Goal: Check status: Check status

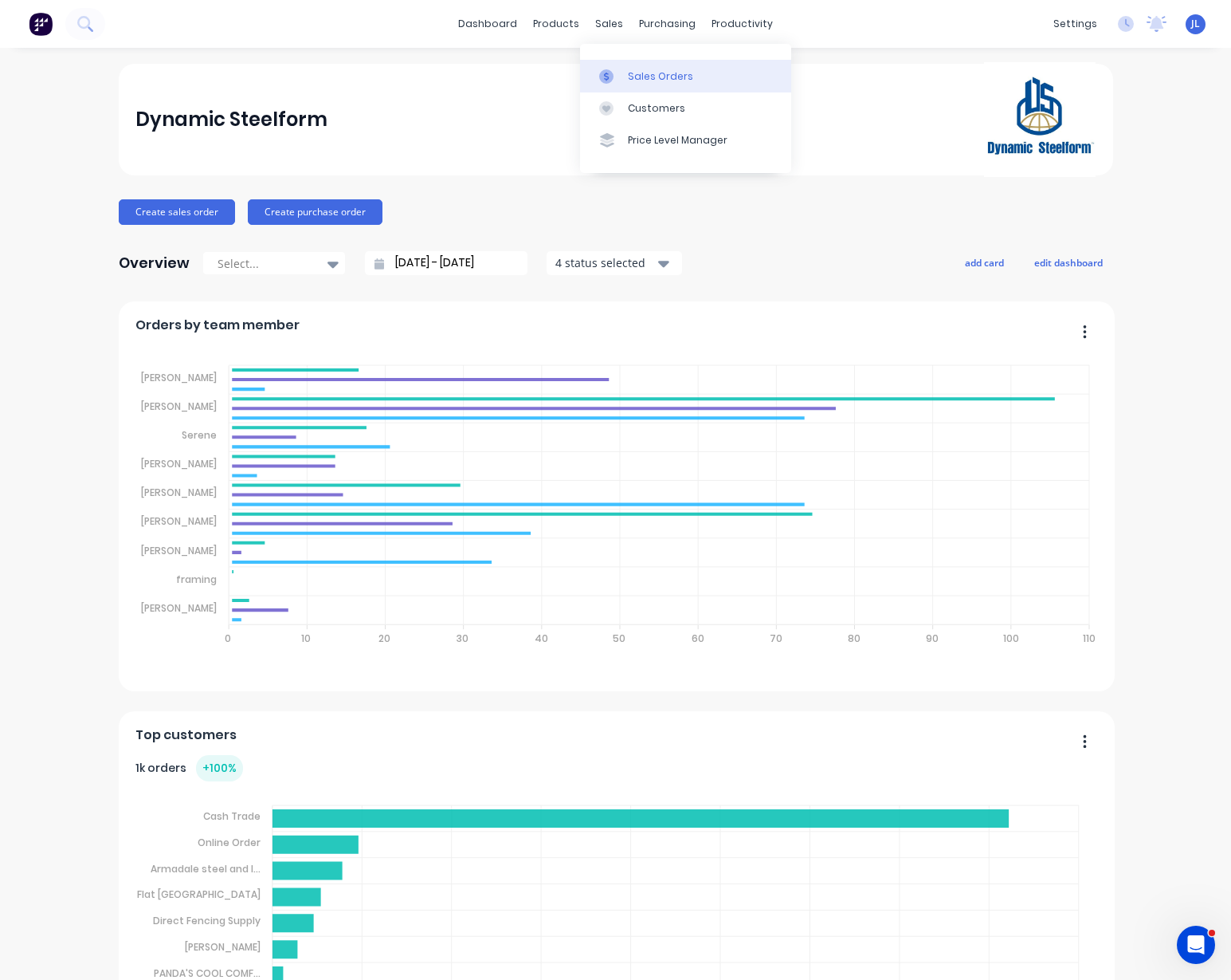
click at [630, 78] on div "Sales Orders" at bounding box center [660, 76] width 66 height 14
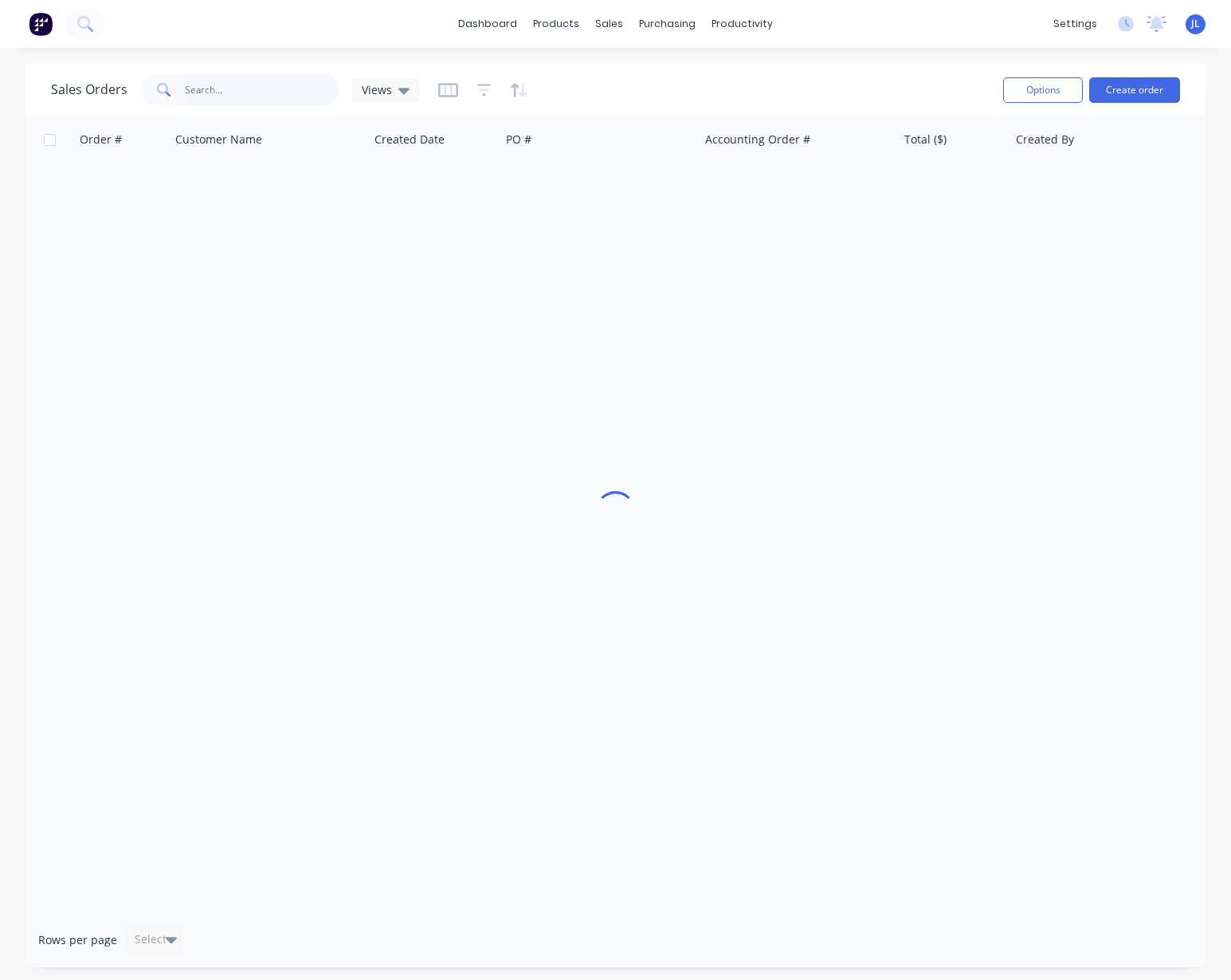
click at [220, 94] on input "text" at bounding box center [262, 89] width 156 height 31
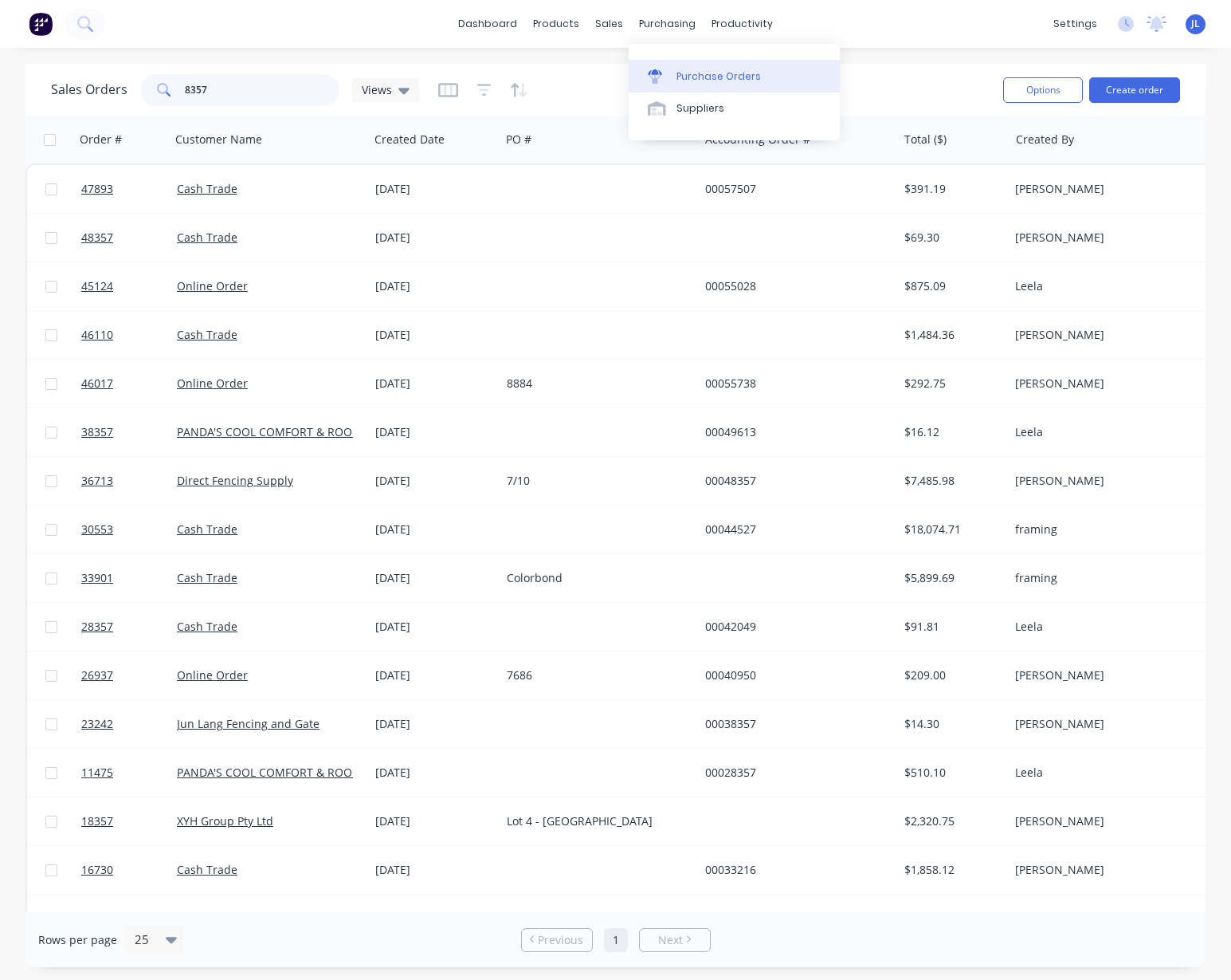
type input "8357"
click at [704, 85] on link "Purchase Orders" at bounding box center [734, 75] width 211 height 31
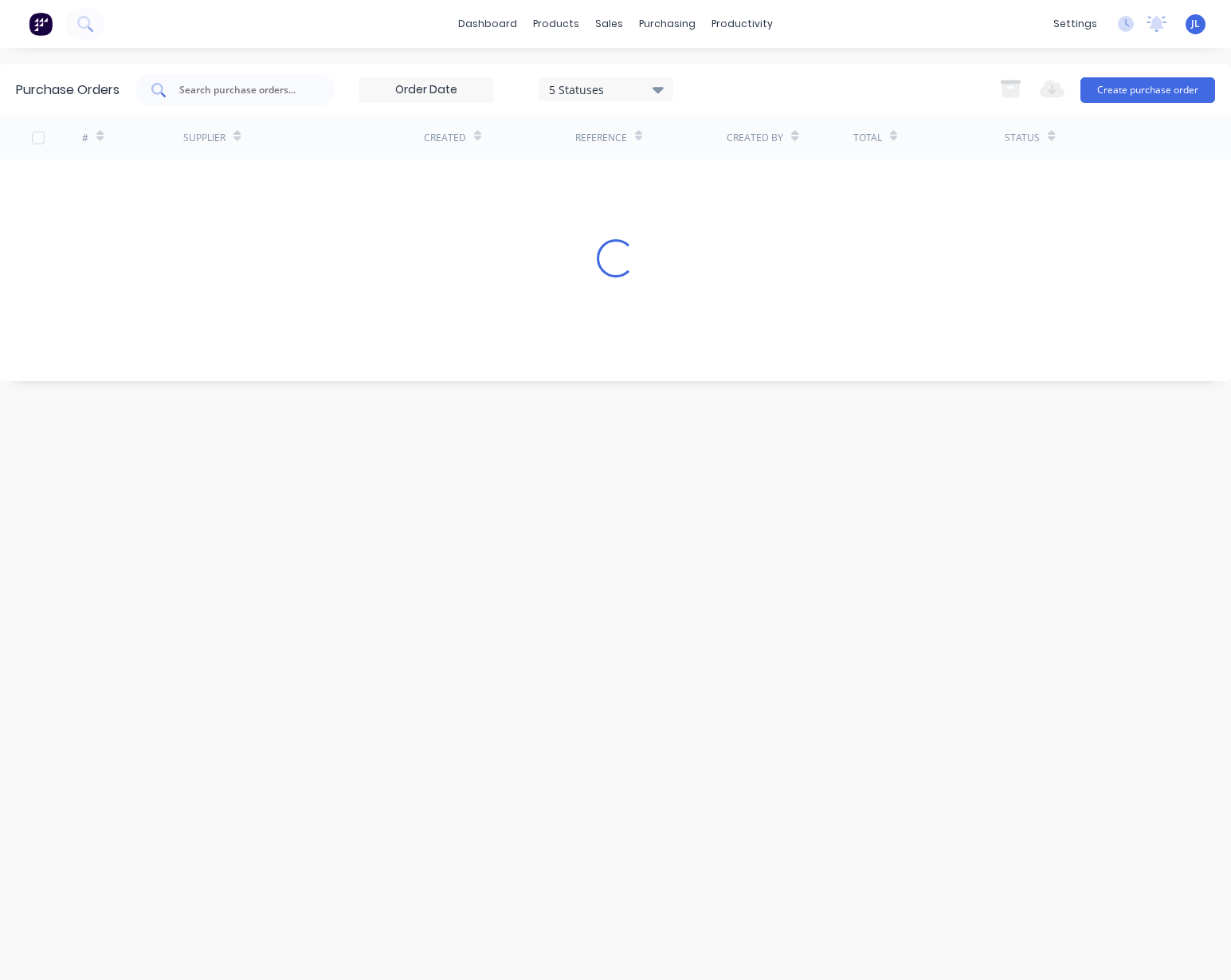
click at [270, 99] on div at bounding box center [235, 89] width 199 height 31
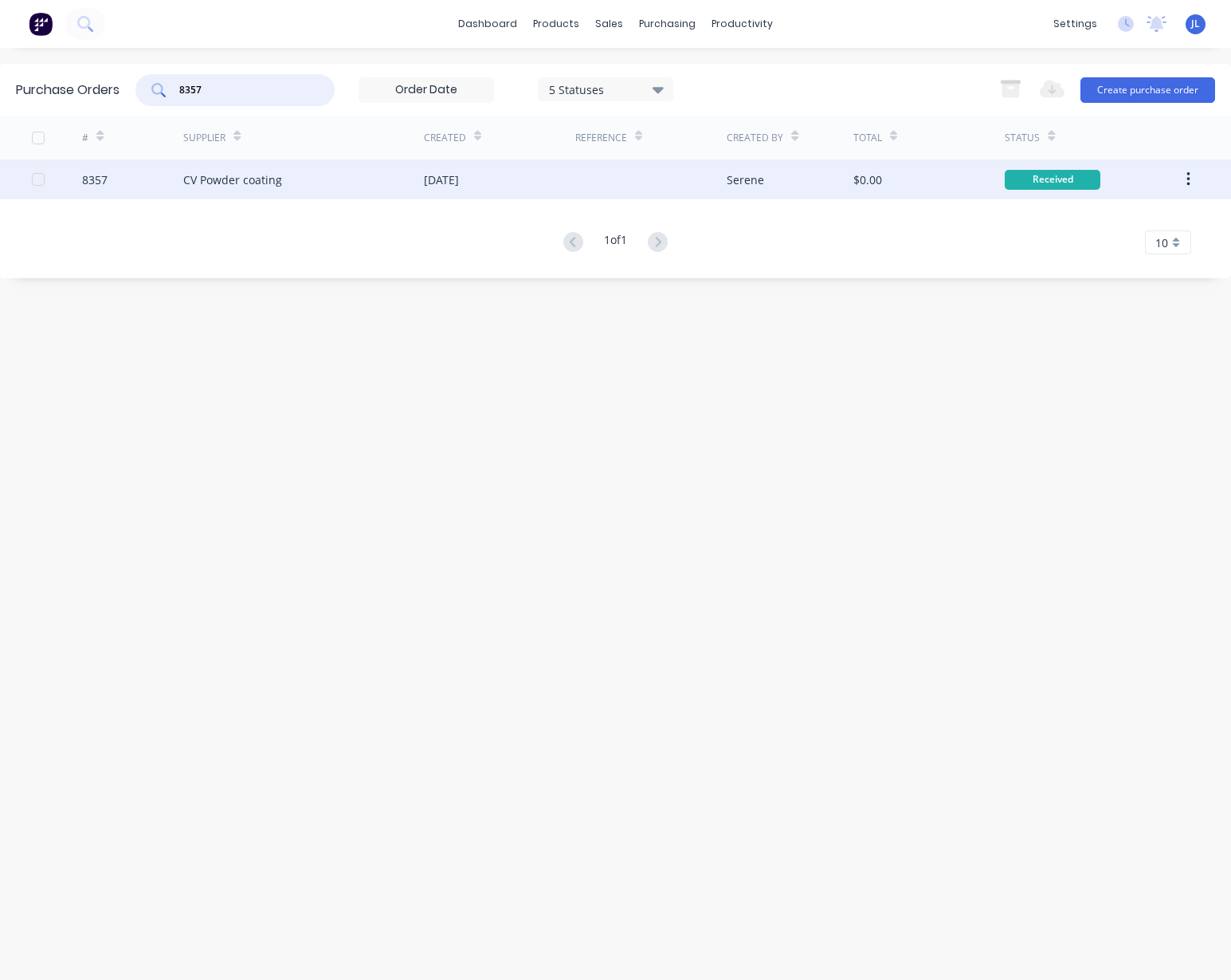
type input "8357"
click at [231, 175] on div "CV Powder coating" at bounding box center [233, 179] width 99 height 17
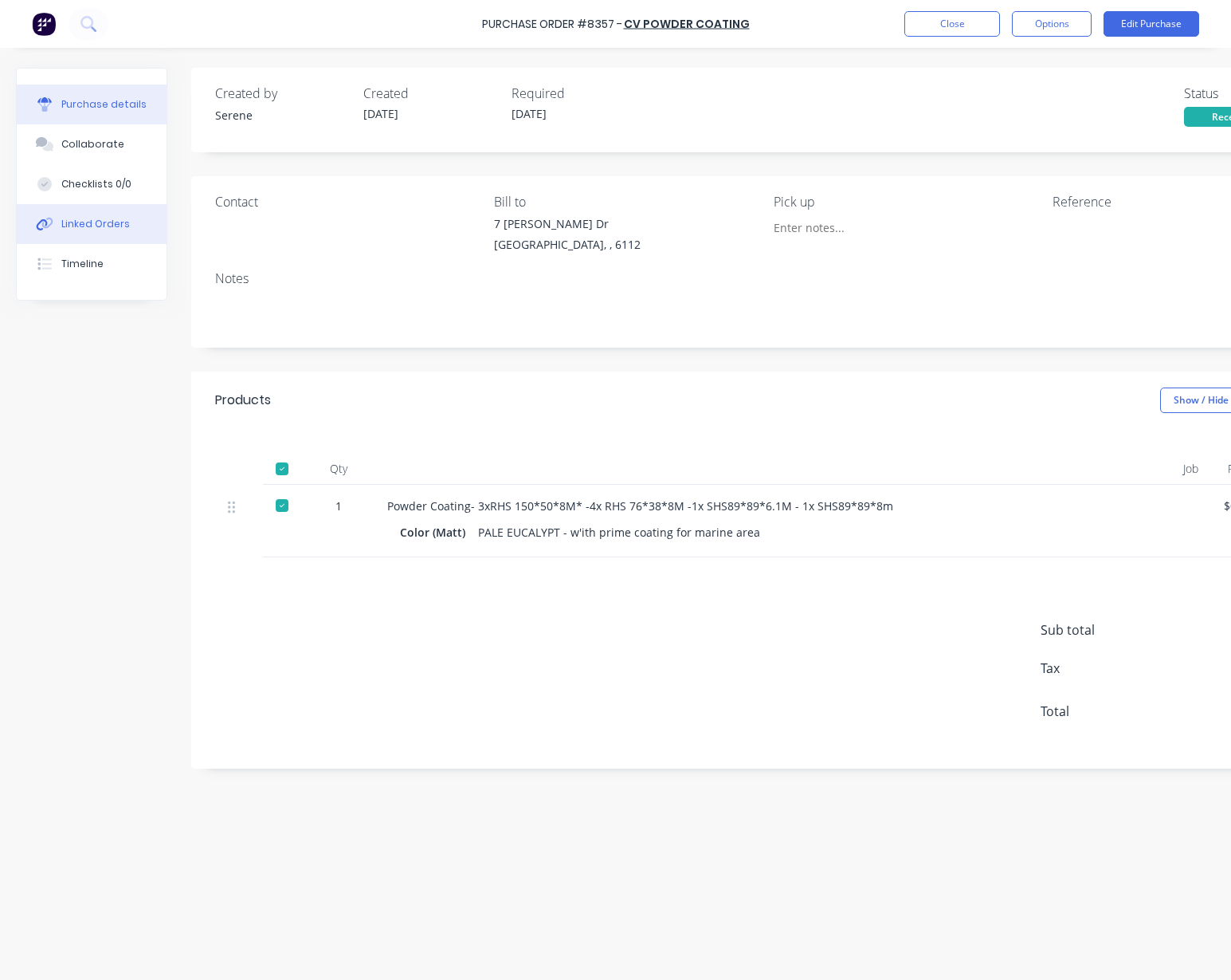
click at [115, 224] on div "Linked Orders" at bounding box center [95, 224] width 68 height 14
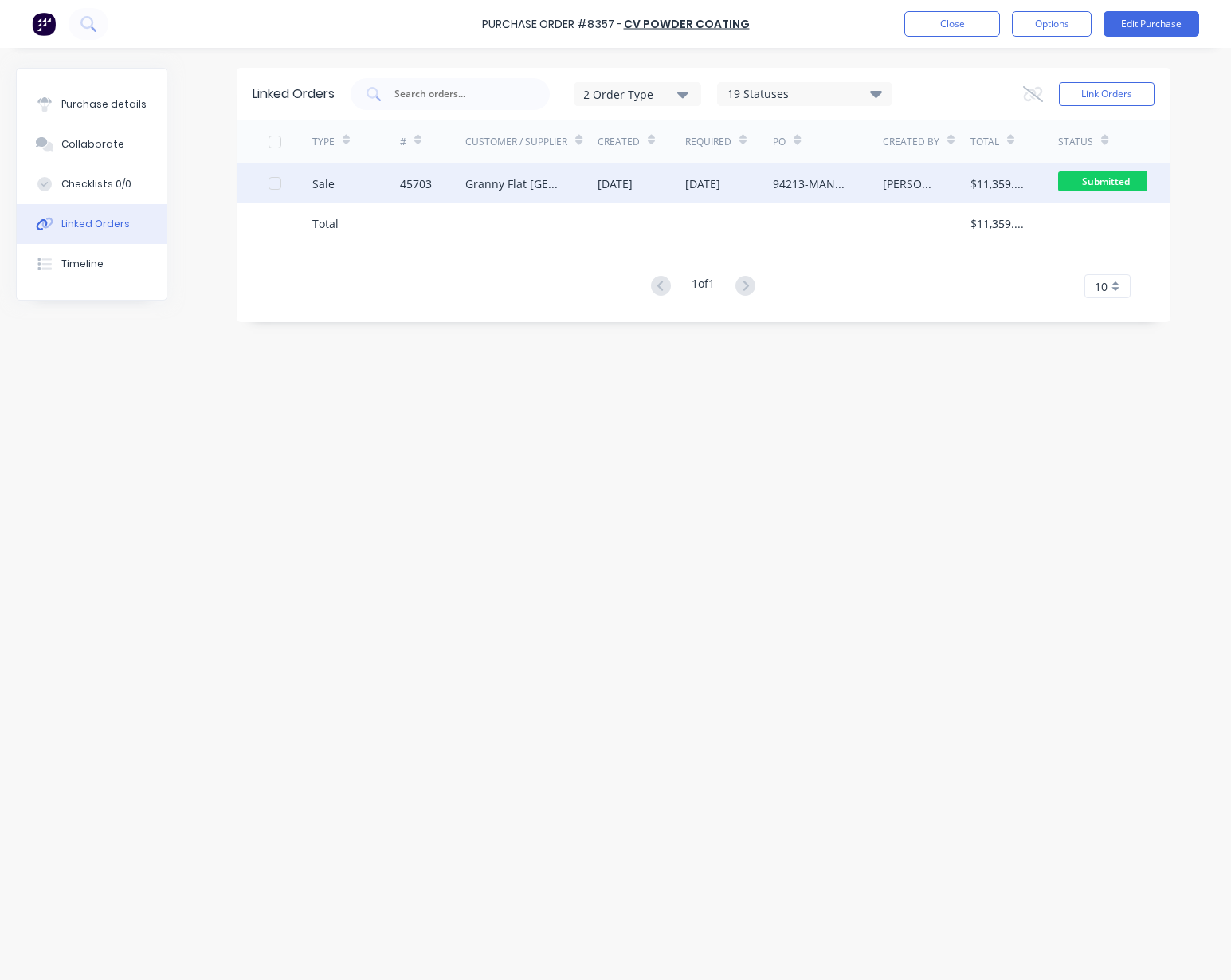
click at [598, 188] on div "[DATE]" at bounding box center [615, 184] width 35 height 17
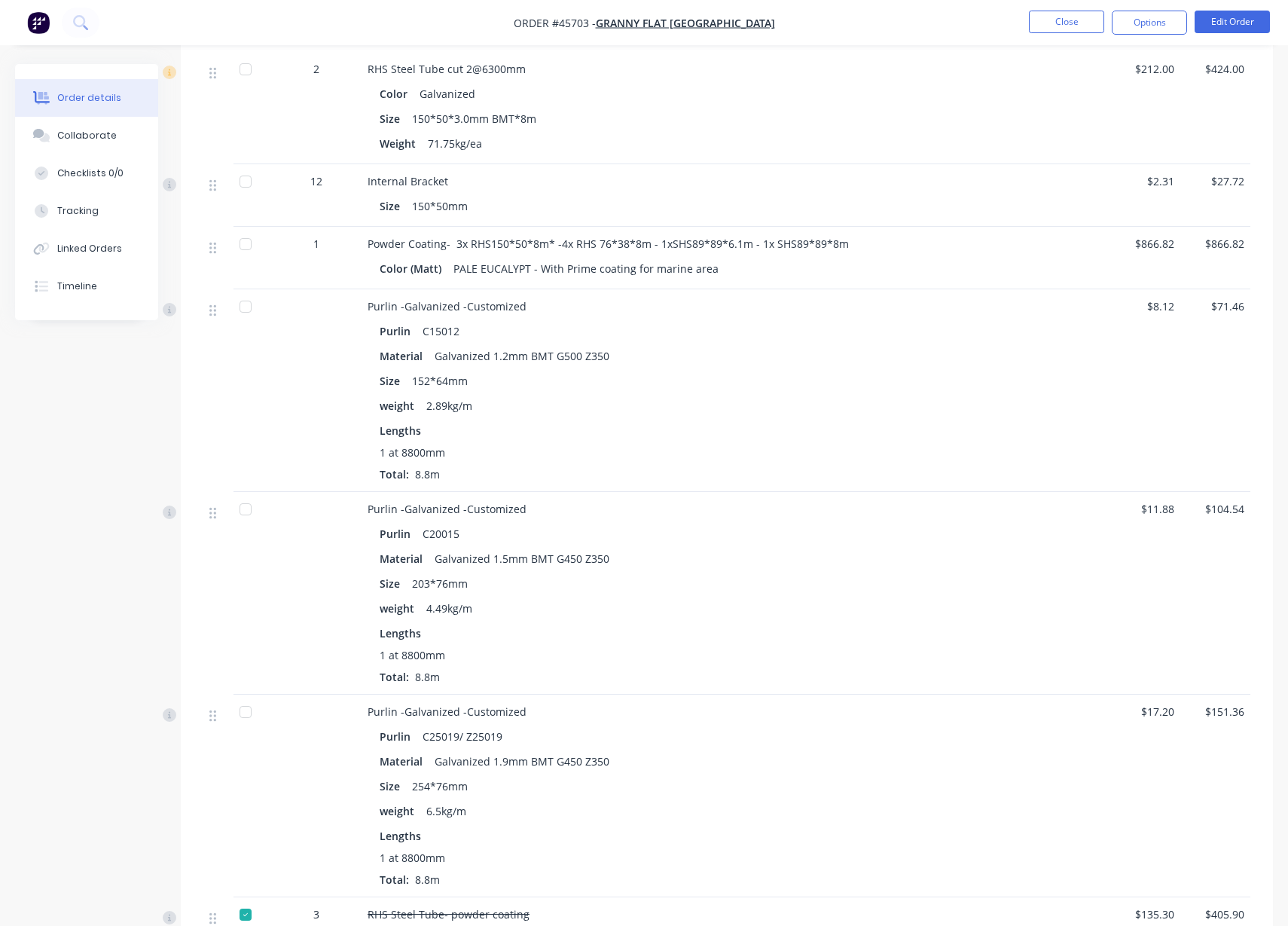
scroll to position [2354, 0]
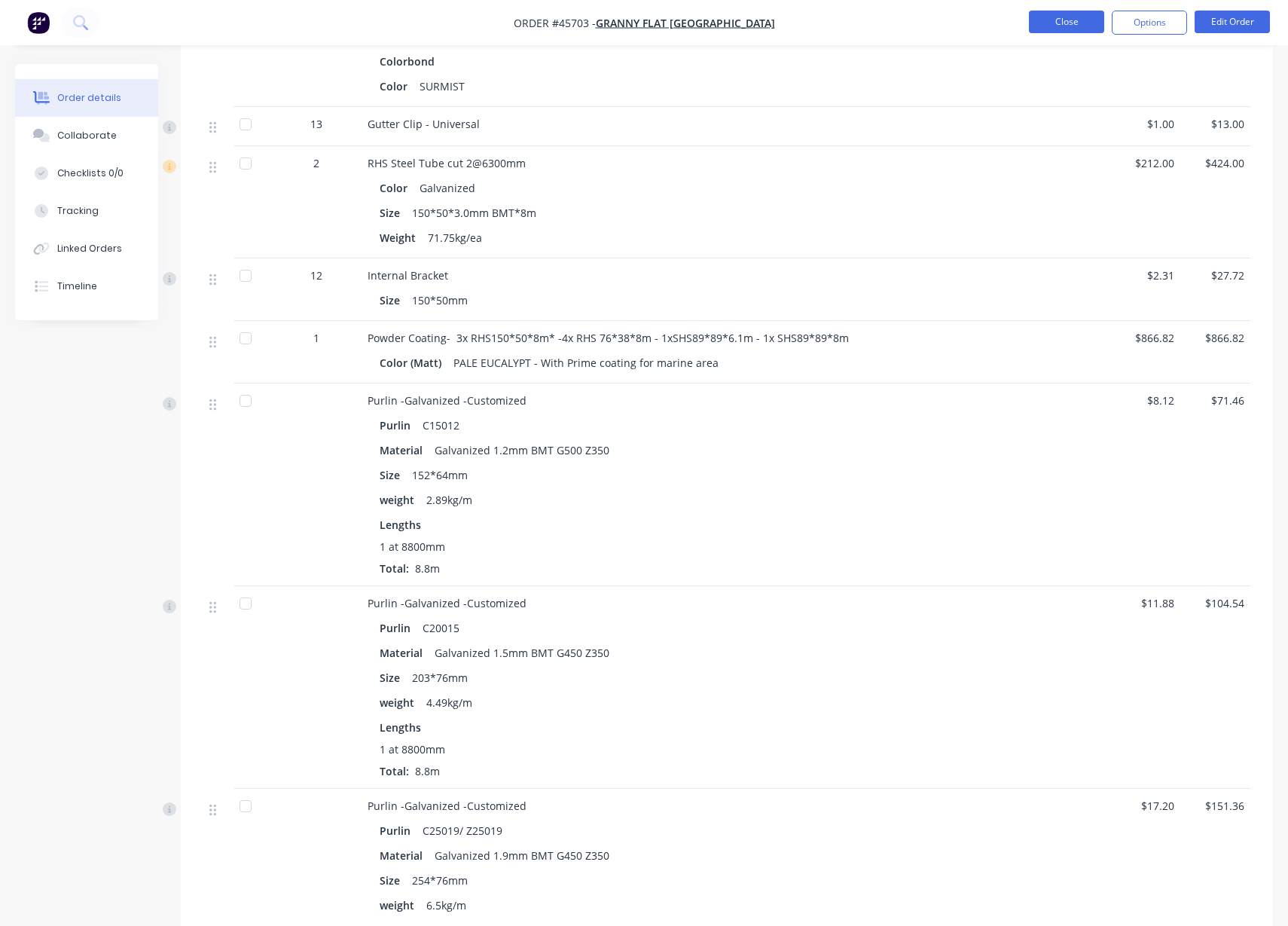
click at [1044, 26] on button "Close" at bounding box center [1066, 21] width 76 height 23
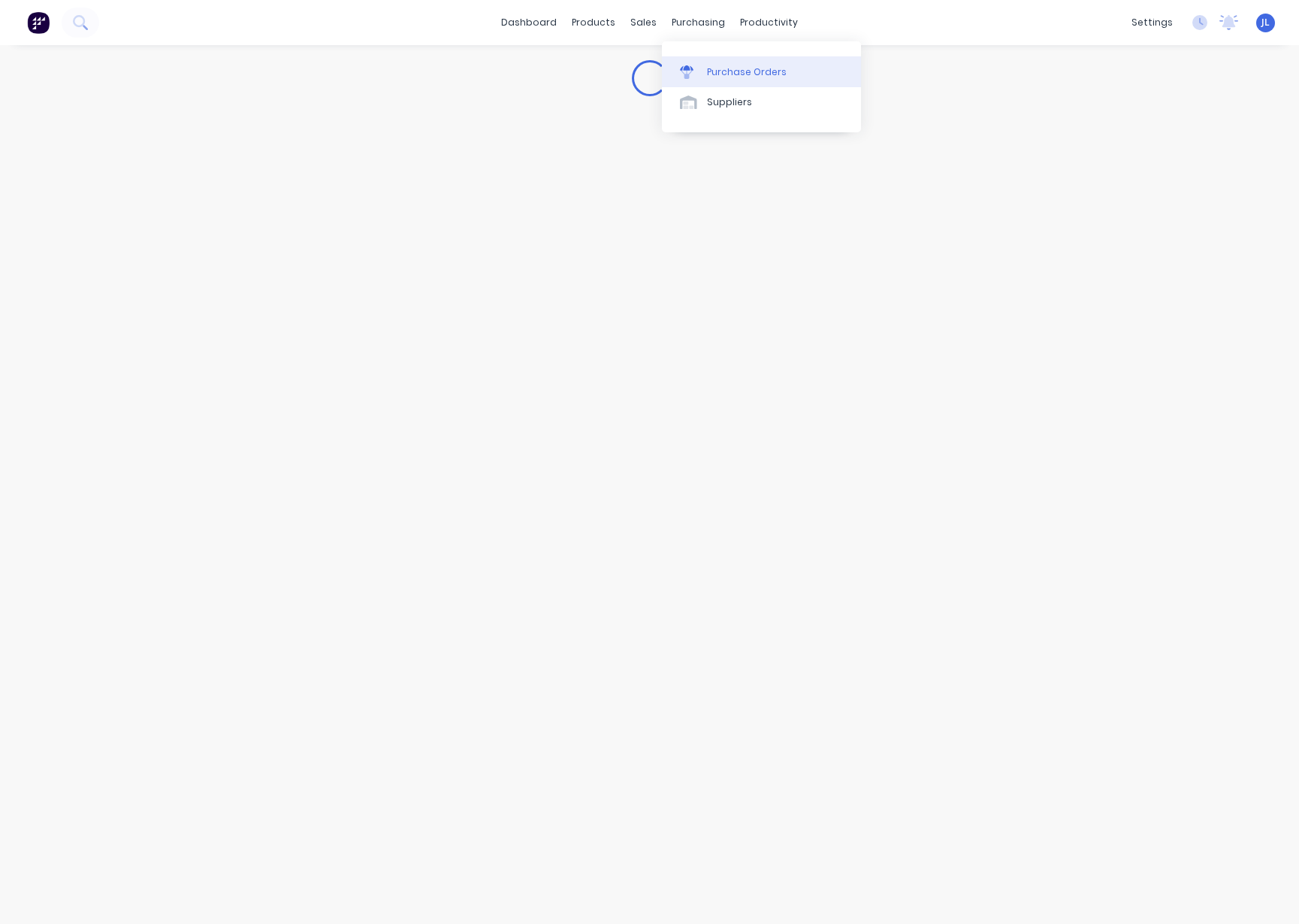
click at [736, 70] on div "Purchase Orders" at bounding box center [747, 72] width 80 height 14
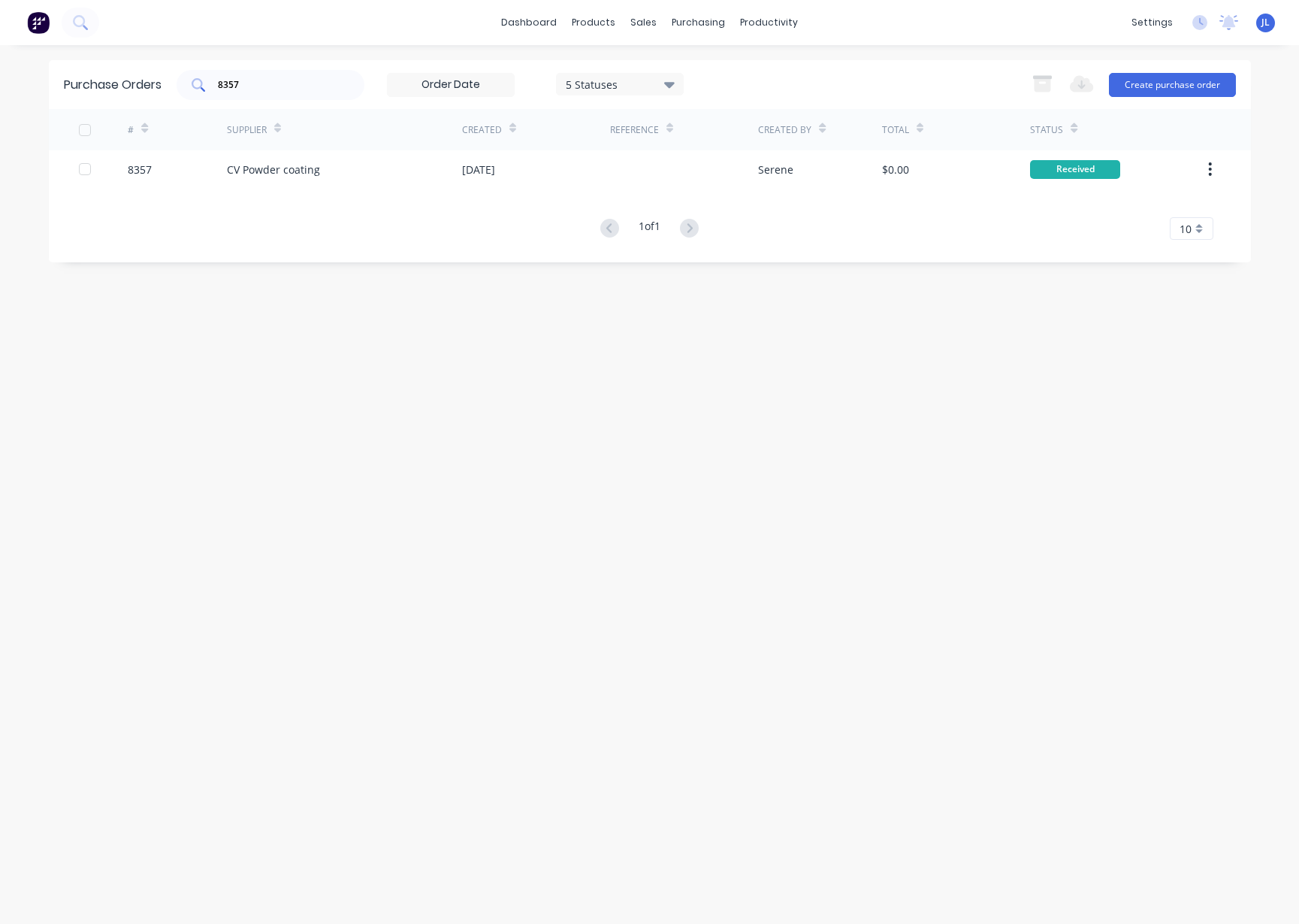
click at [328, 87] on input "8357" at bounding box center [278, 85] width 125 height 15
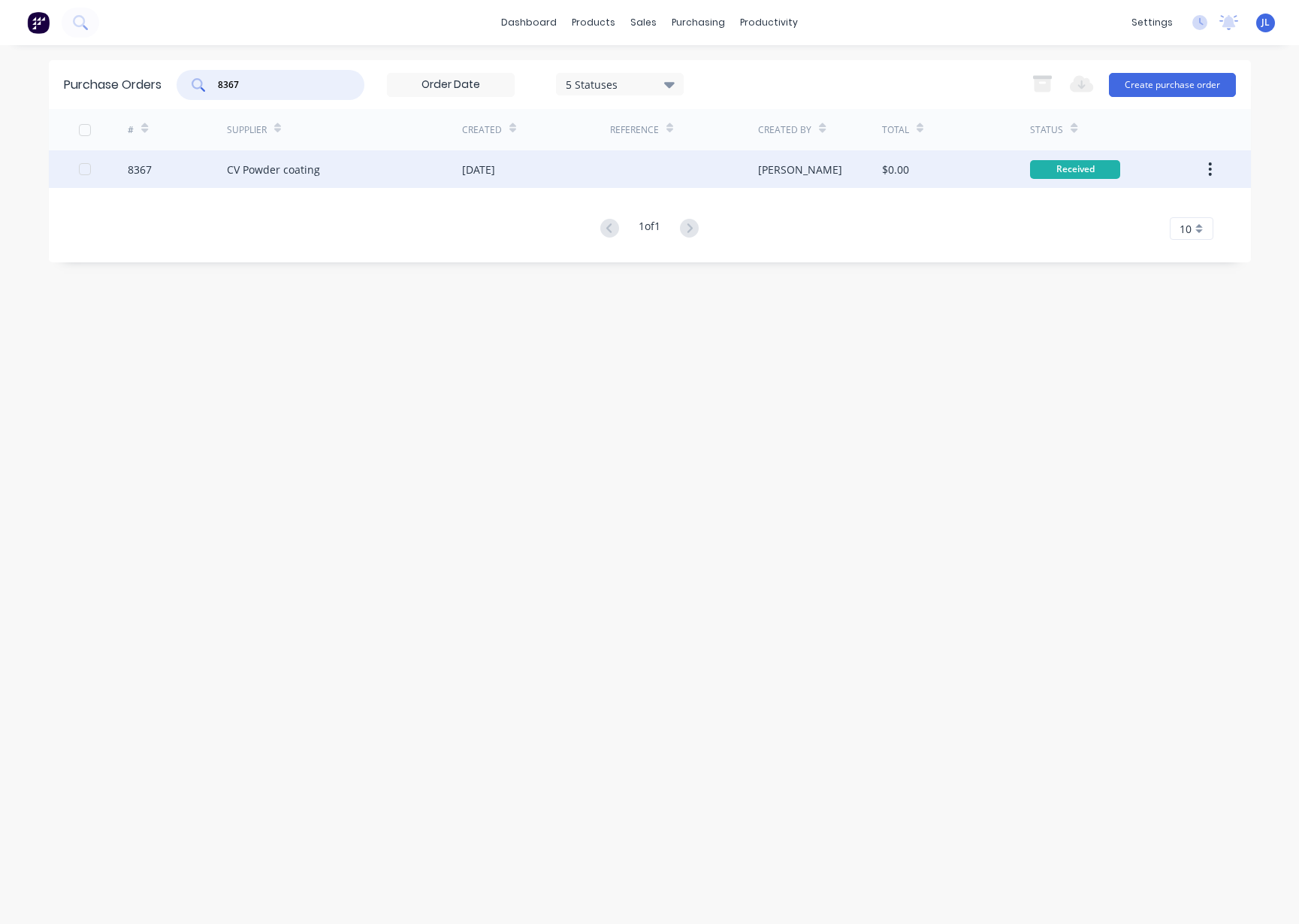
type input "8367"
click at [213, 164] on div "8367" at bounding box center [177, 169] width 99 height 37
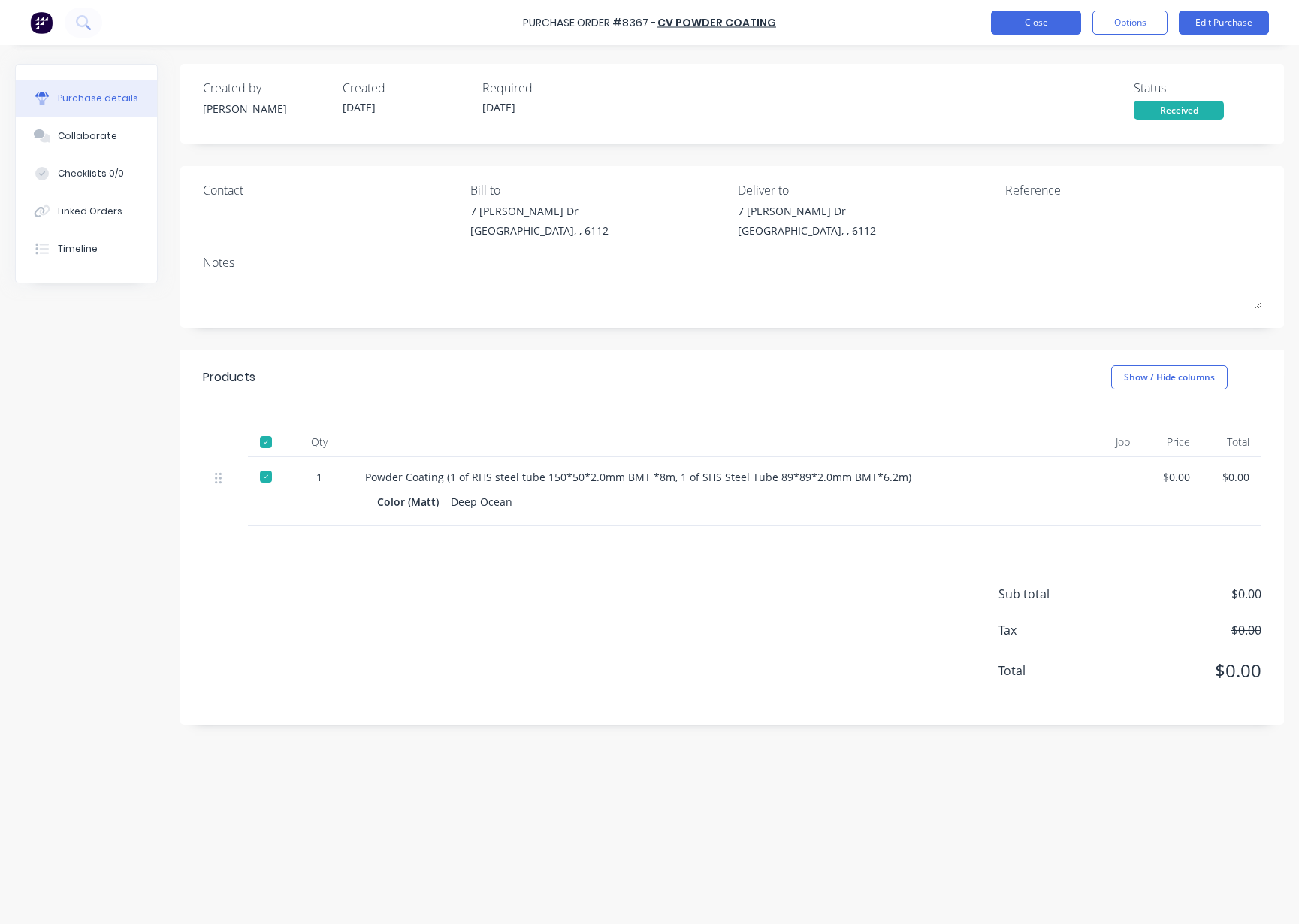
click at [1043, 21] on button "Close" at bounding box center [1036, 22] width 90 height 24
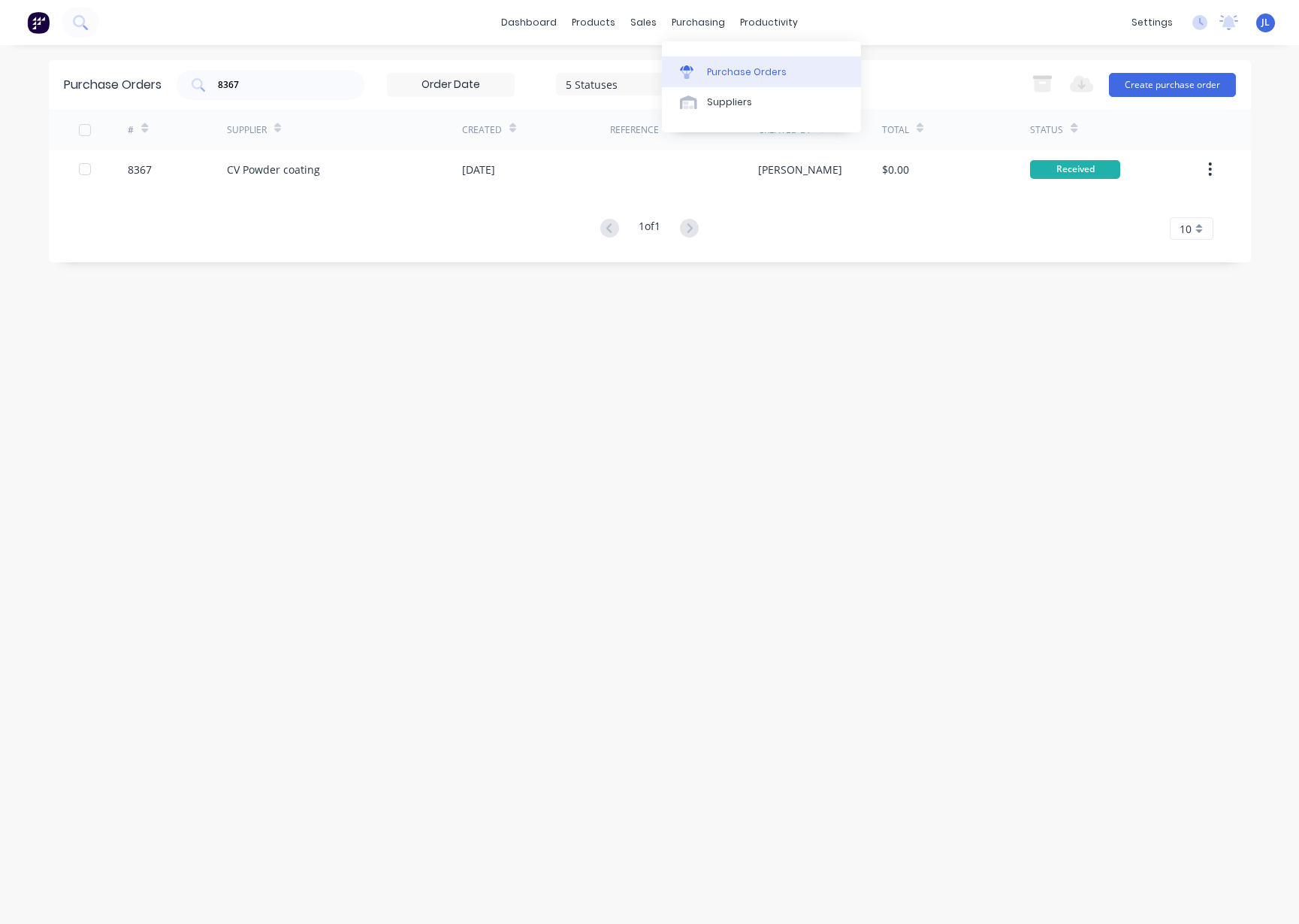
click at [746, 70] on div "Purchase Orders" at bounding box center [747, 72] width 80 height 14
click at [243, 82] on input "8367" at bounding box center [278, 85] width 125 height 15
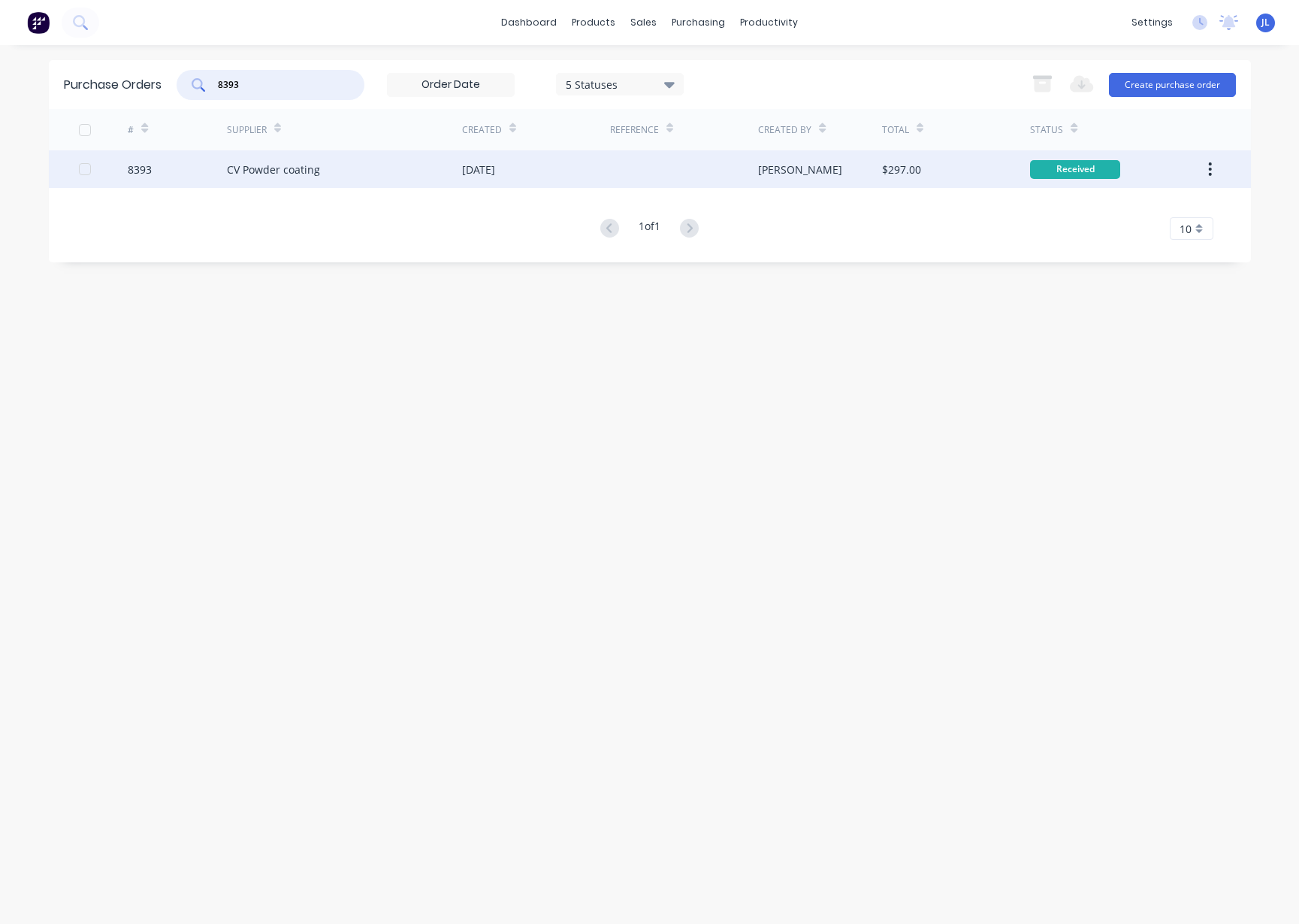
type input "8393"
click at [221, 164] on div "8393" at bounding box center [177, 169] width 99 height 37
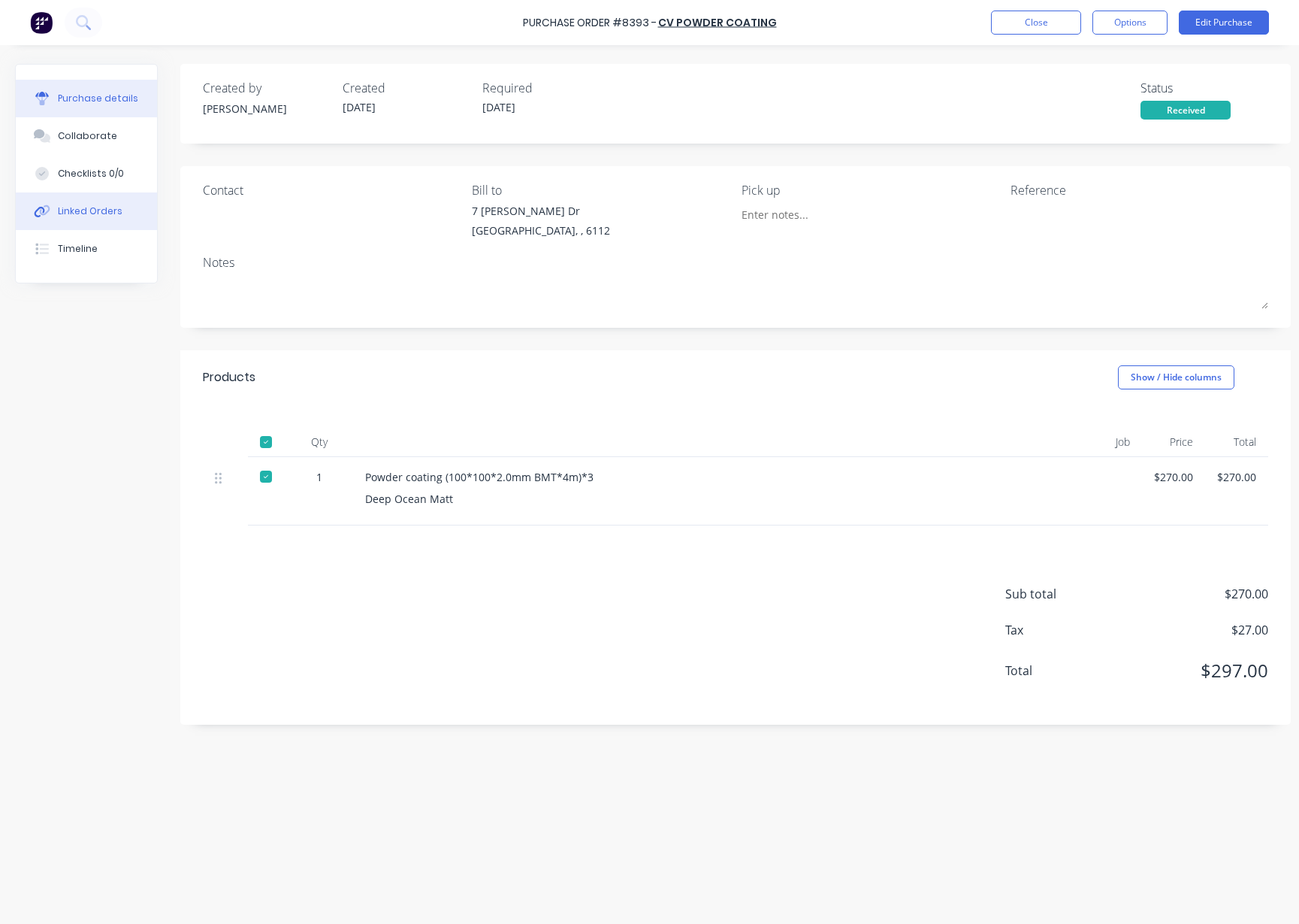
click at [132, 200] on button "Linked Orders" at bounding box center [87, 211] width 142 height 37
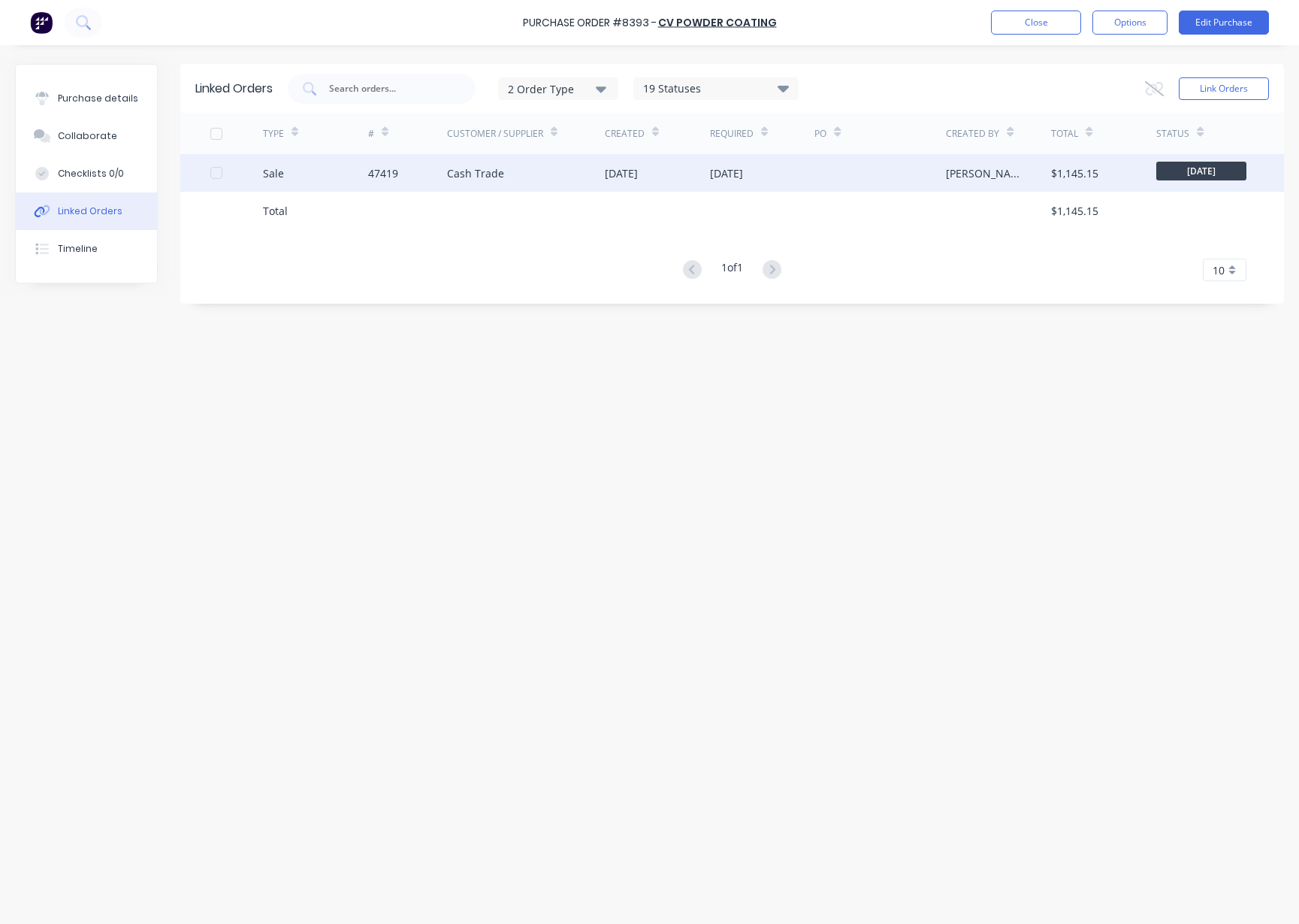
click at [535, 177] on div "Cash Trade" at bounding box center [526, 173] width 158 height 37
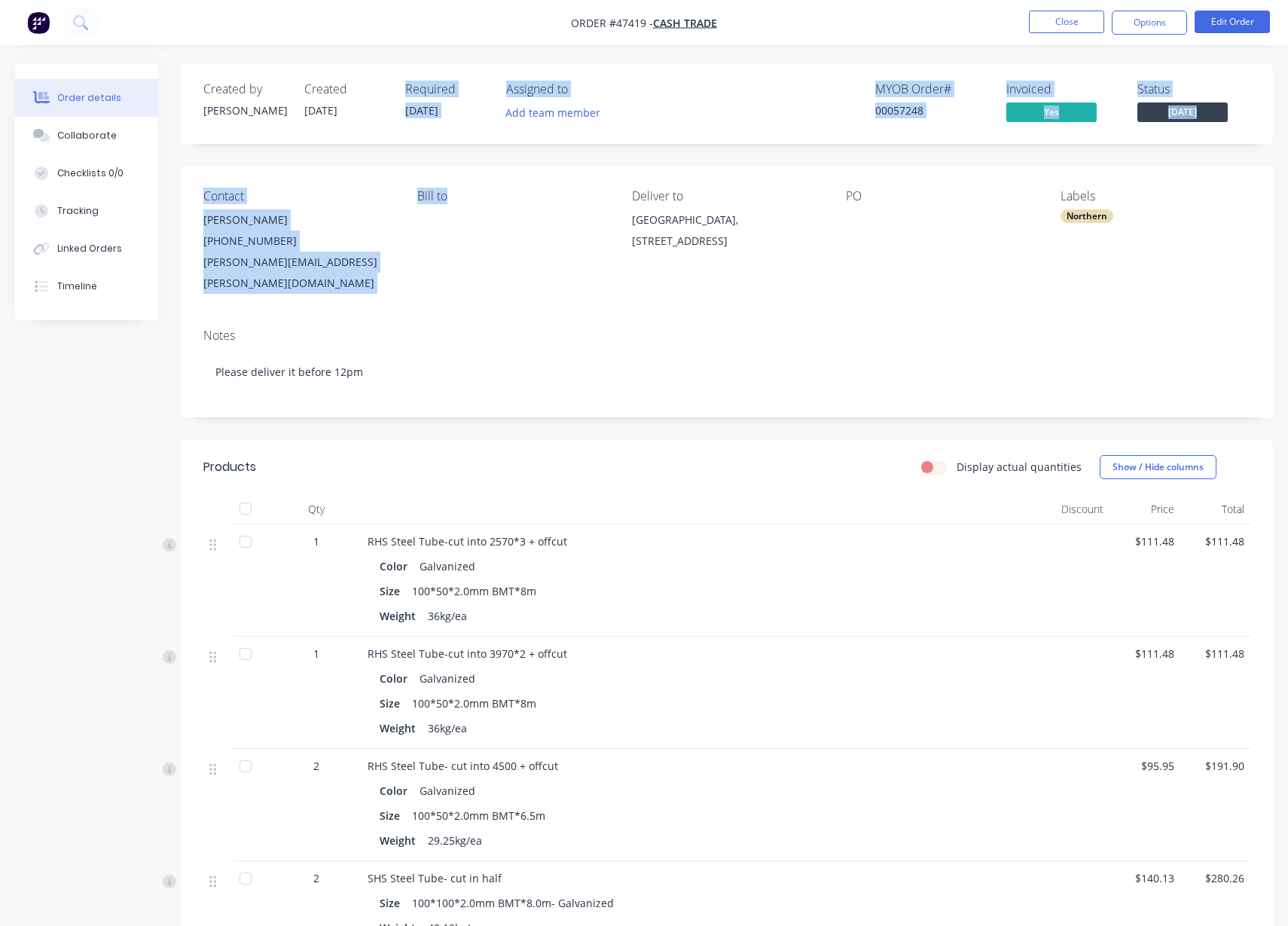
drag, startPoint x: 400, startPoint y: 82, endPoint x: 471, endPoint y: 169, distance: 112.3
click at [471, 169] on div "Created by [PERSON_NAME] Created [DATE] Required [DATE] Assigned to Add team me…" at bounding box center [727, 711] width 1092 height 1295
click at [499, 193] on div "Bill to" at bounding box center [512, 196] width 190 height 14
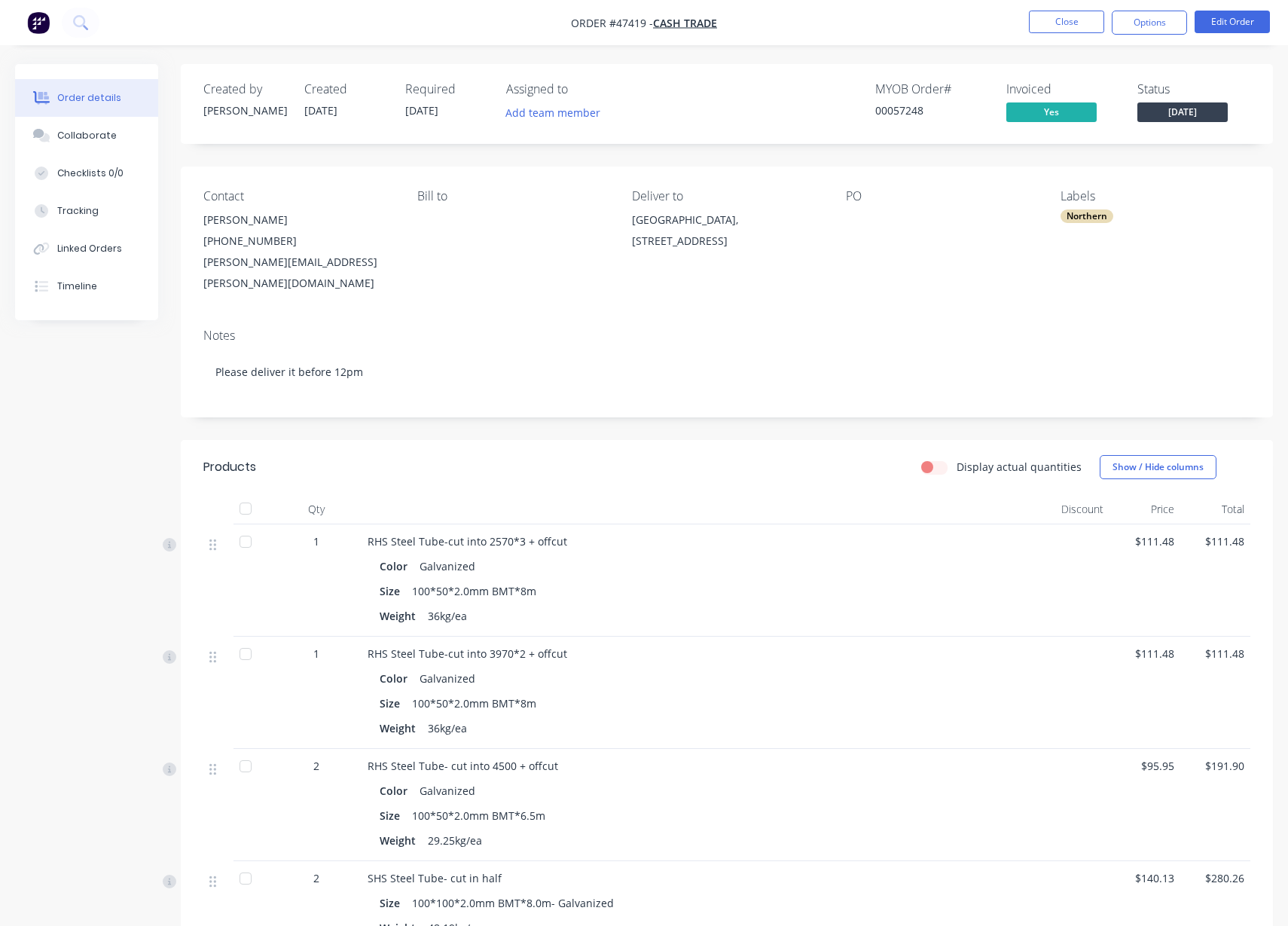
click at [1094, 213] on div "Northern" at bounding box center [1087, 216] width 53 height 14
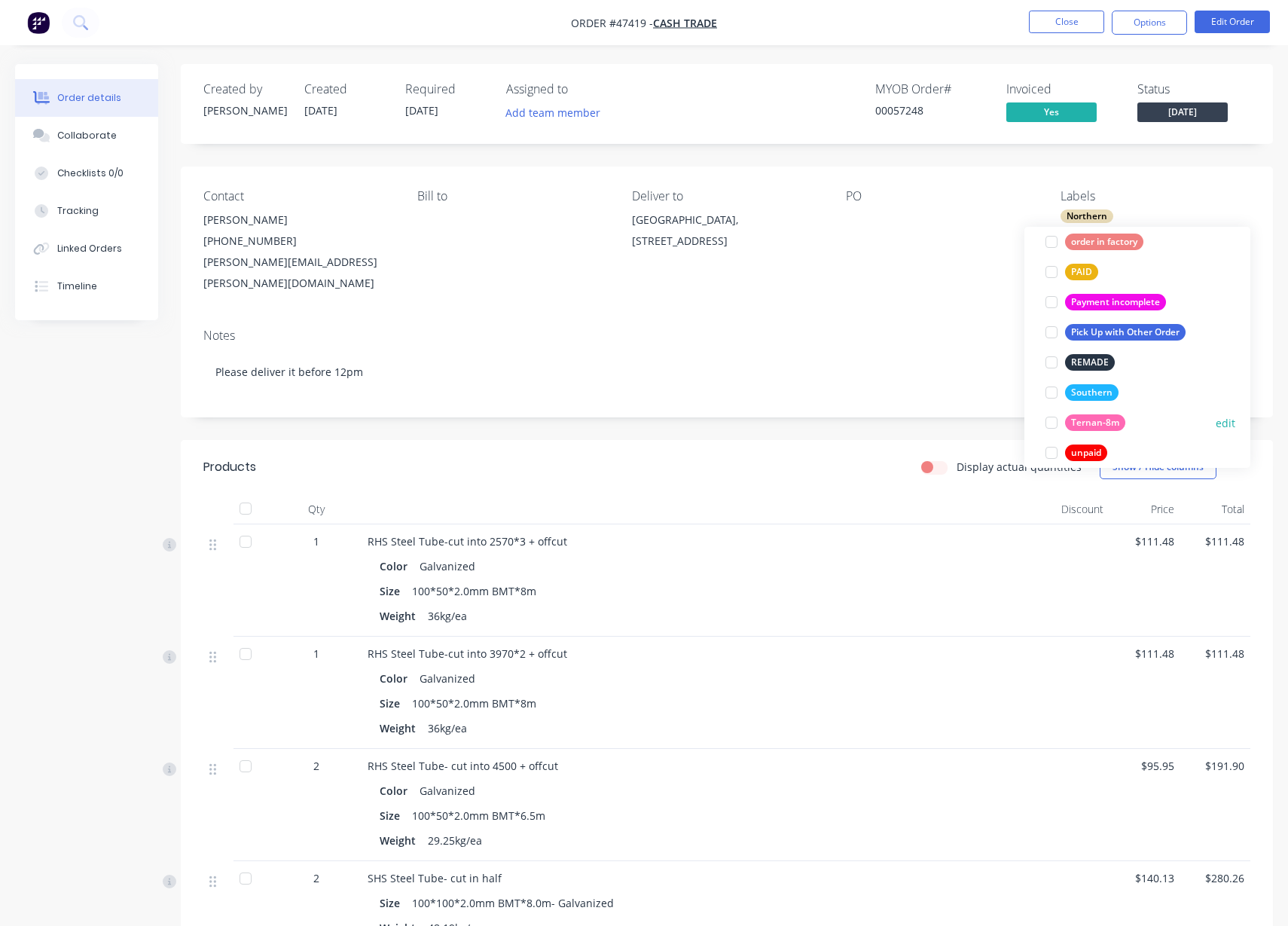
scroll to position [422, 0]
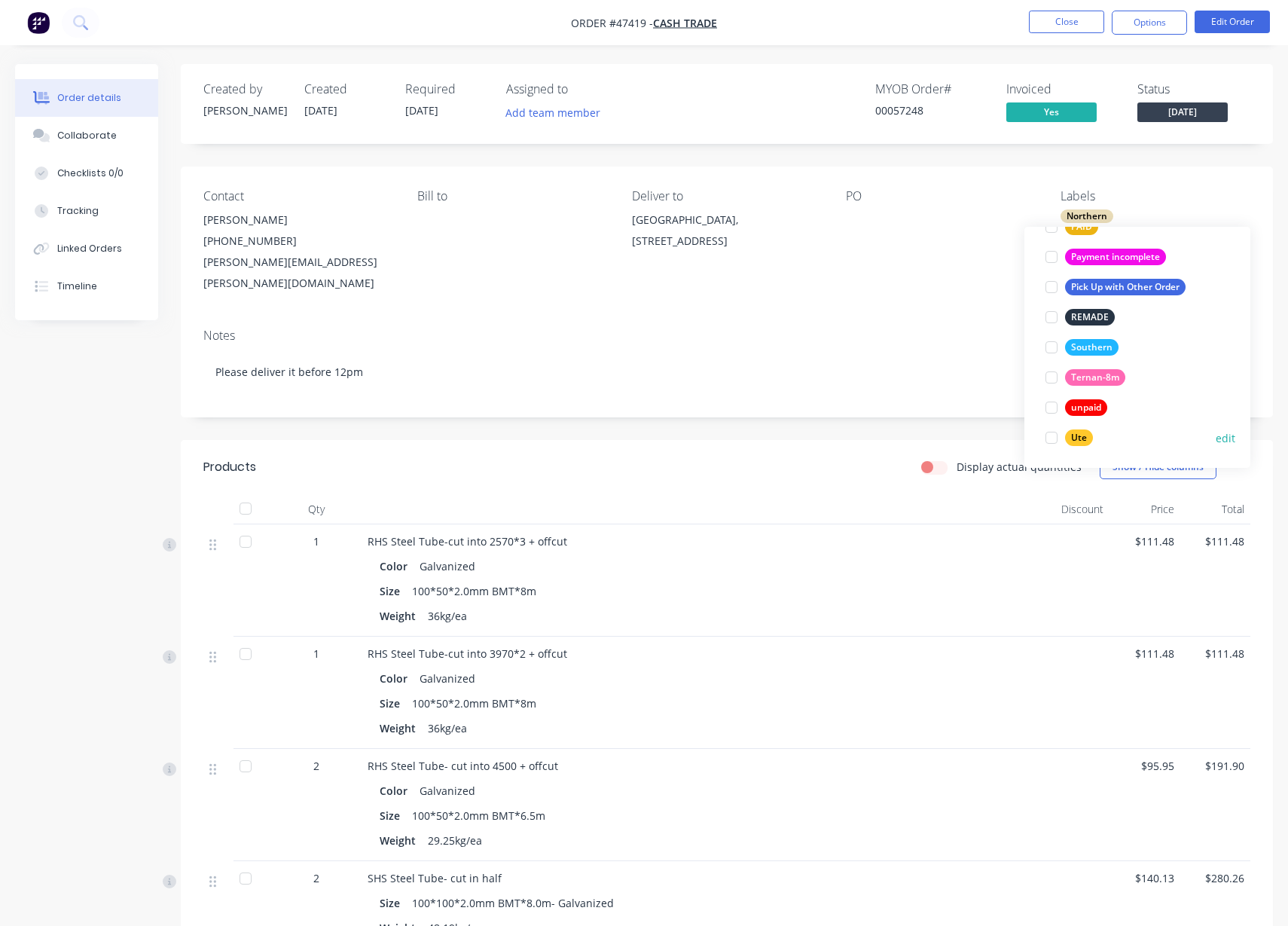
click at [1080, 440] on div "Ute" at bounding box center [1078, 437] width 28 height 16
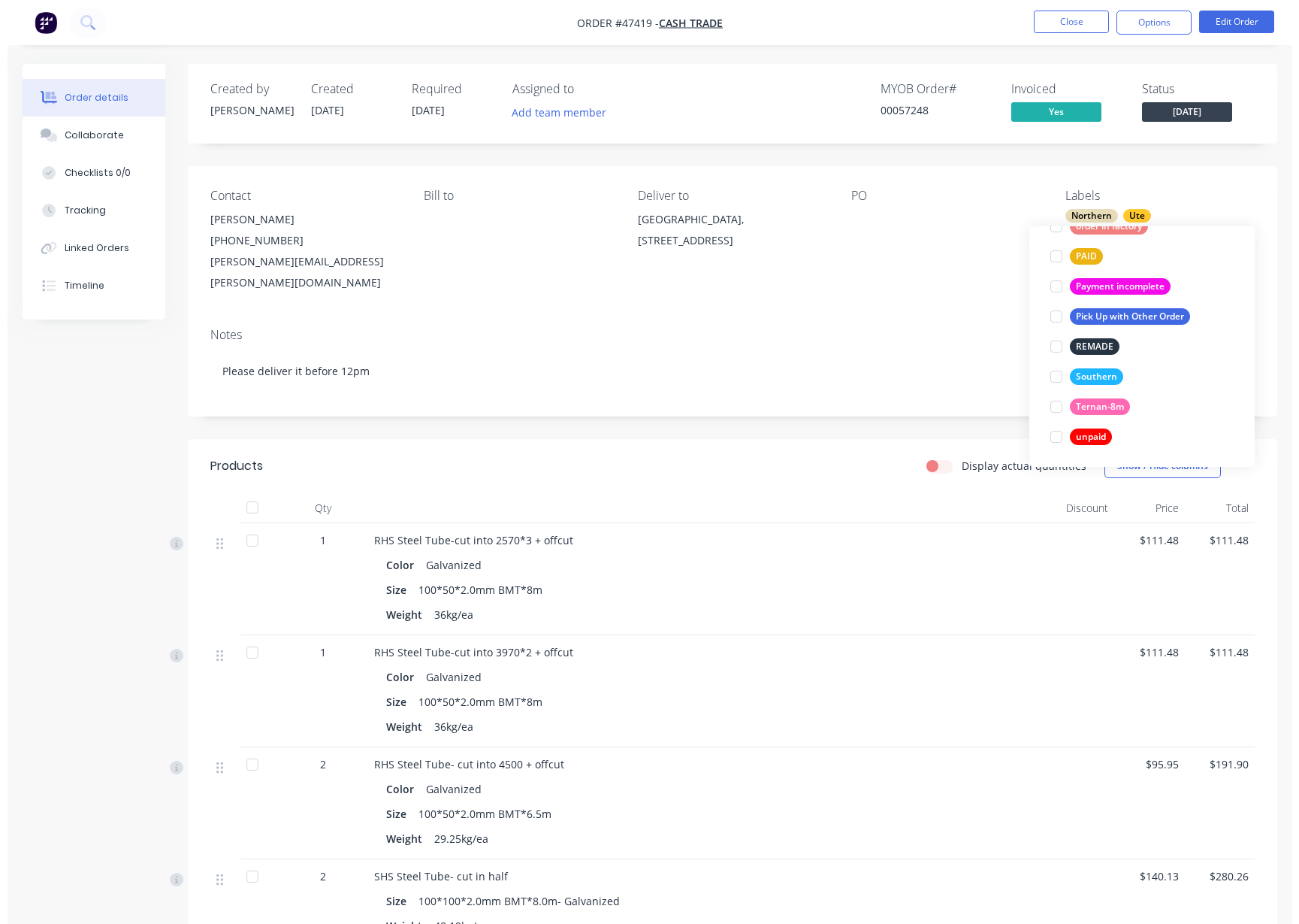
scroll to position [0, 0]
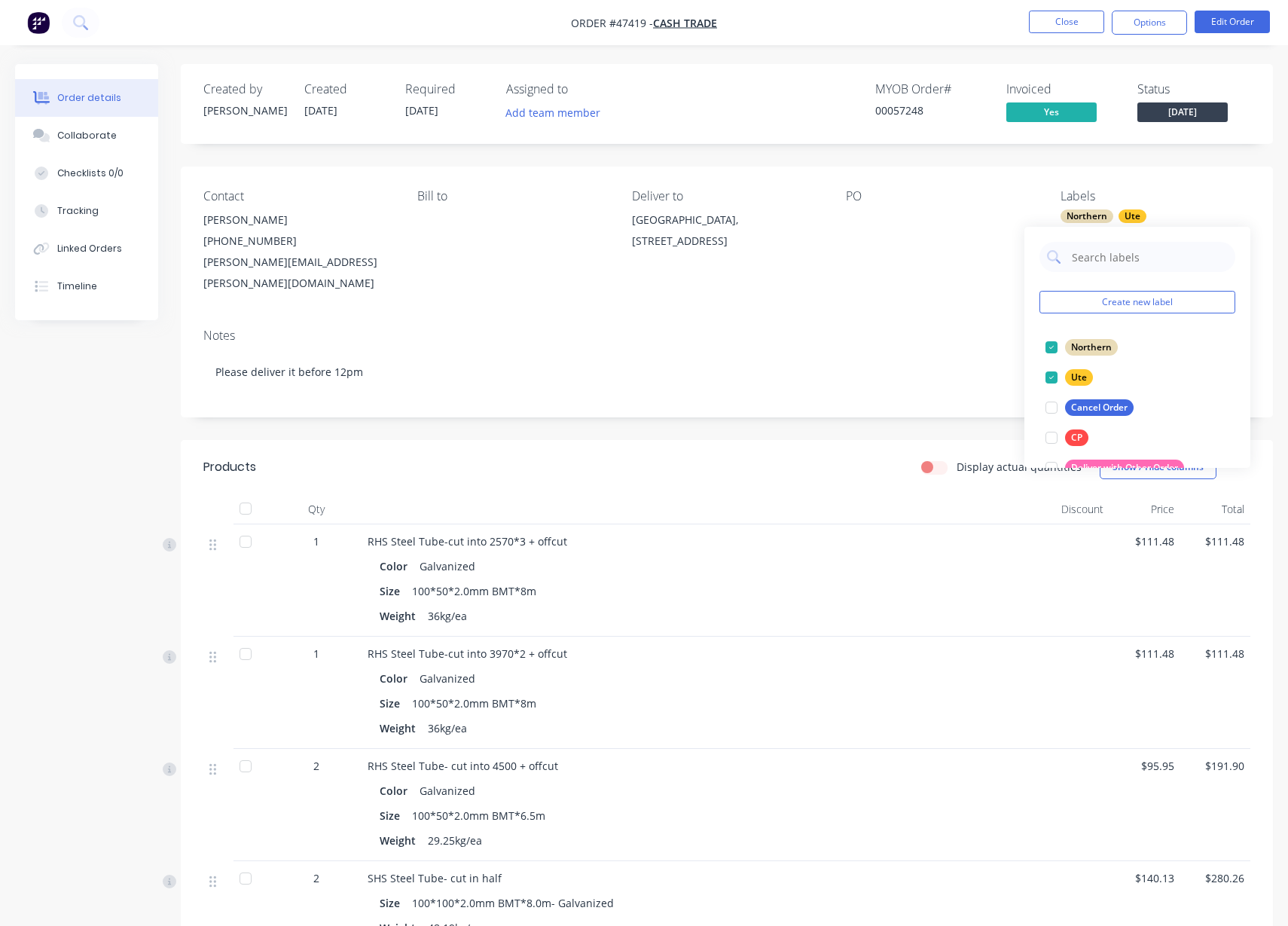
click at [939, 192] on div "PO" at bounding box center [940, 196] width 190 height 14
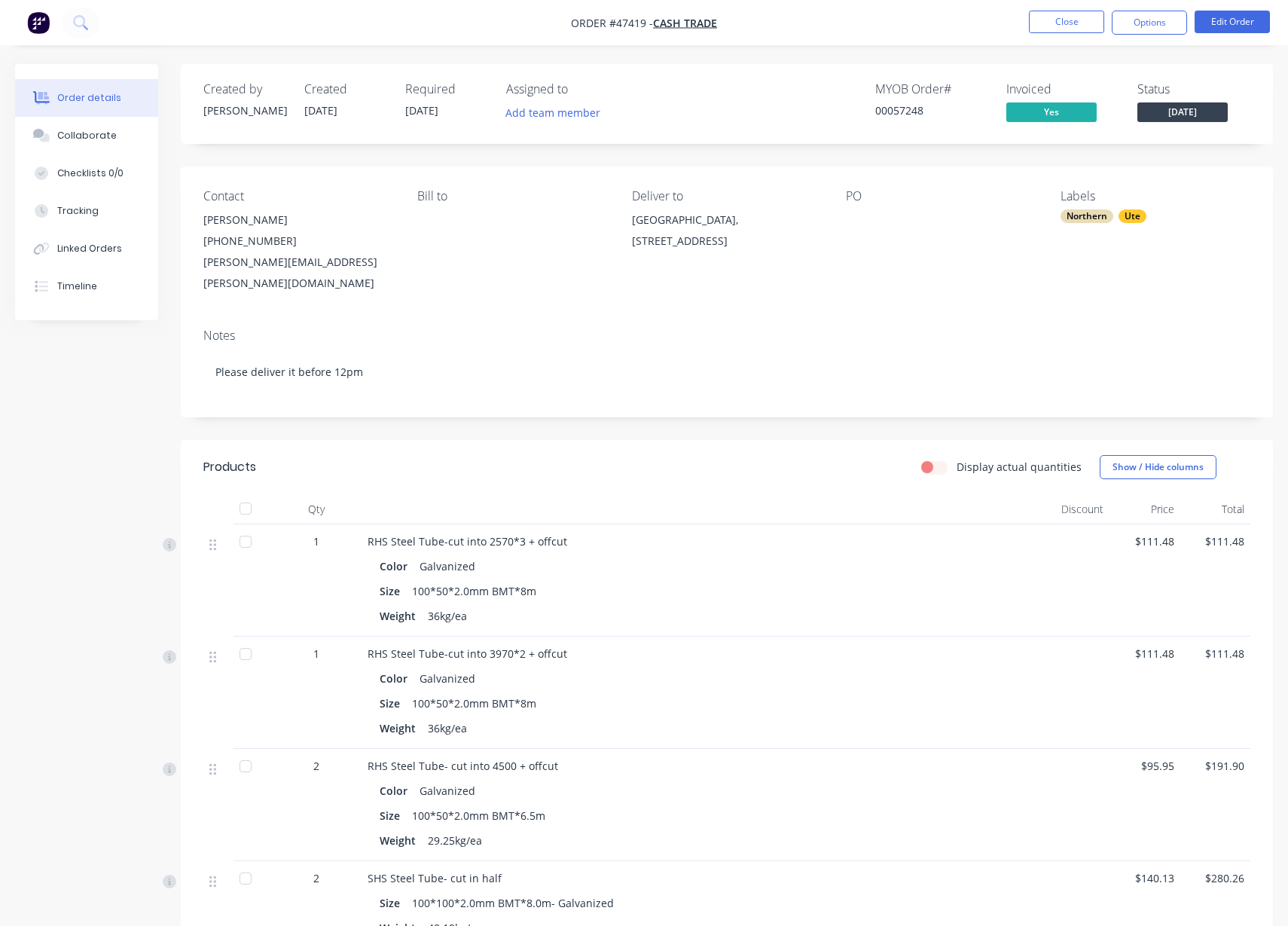
click at [939, 179] on div "Contact [PERSON_NAME] [PHONE_NUMBER] [PERSON_NAME][EMAIL_ADDRESS][PERSON_NAME][…" at bounding box center [727, 241] width 1092 height 150
click at [1054, 23] on button "Close" at bounding box center [1066, 21] width 76 height 23
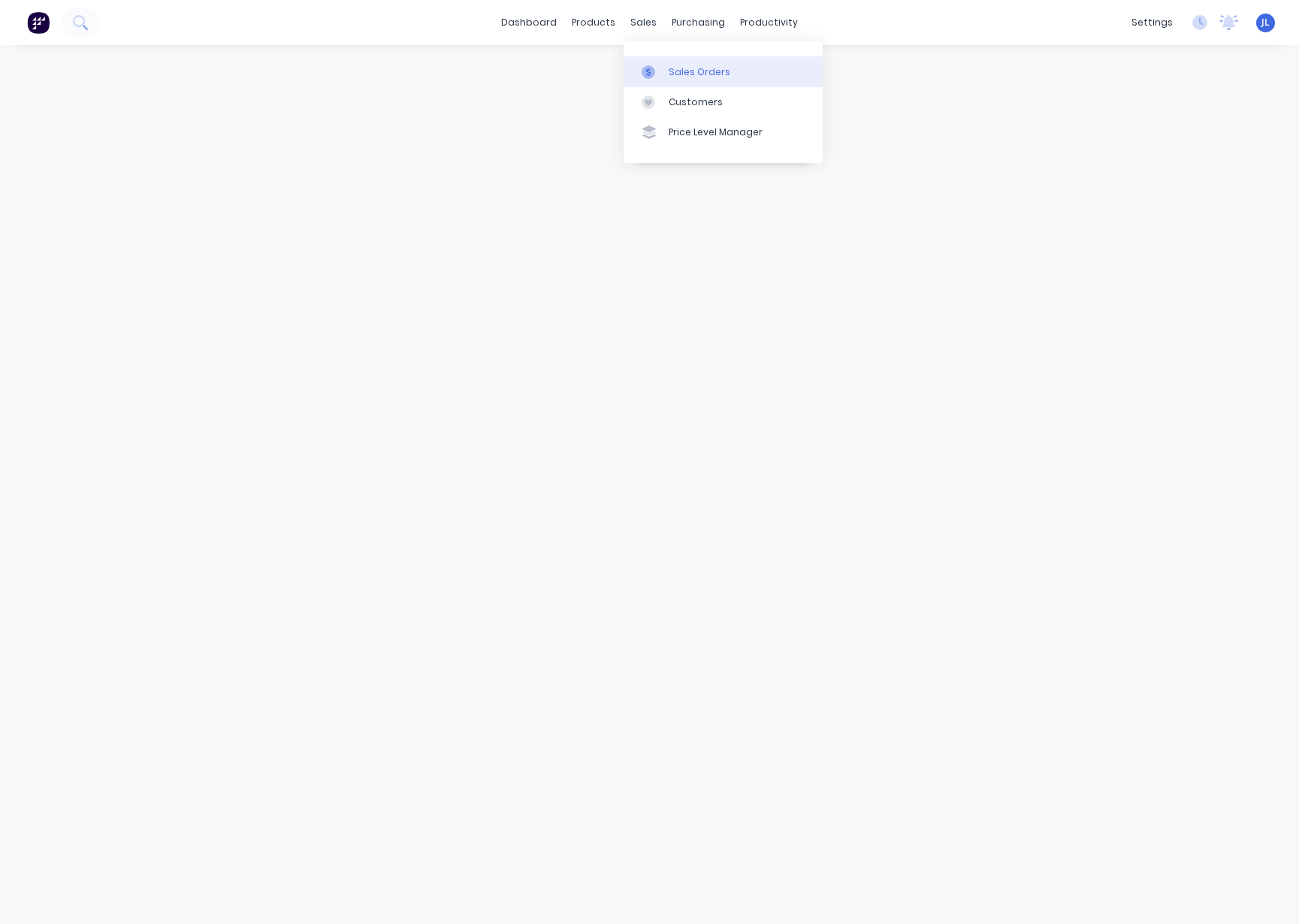
click at [688, 70] on div "Sales Orders" at bounding box center [699, 72] width 62 height 14
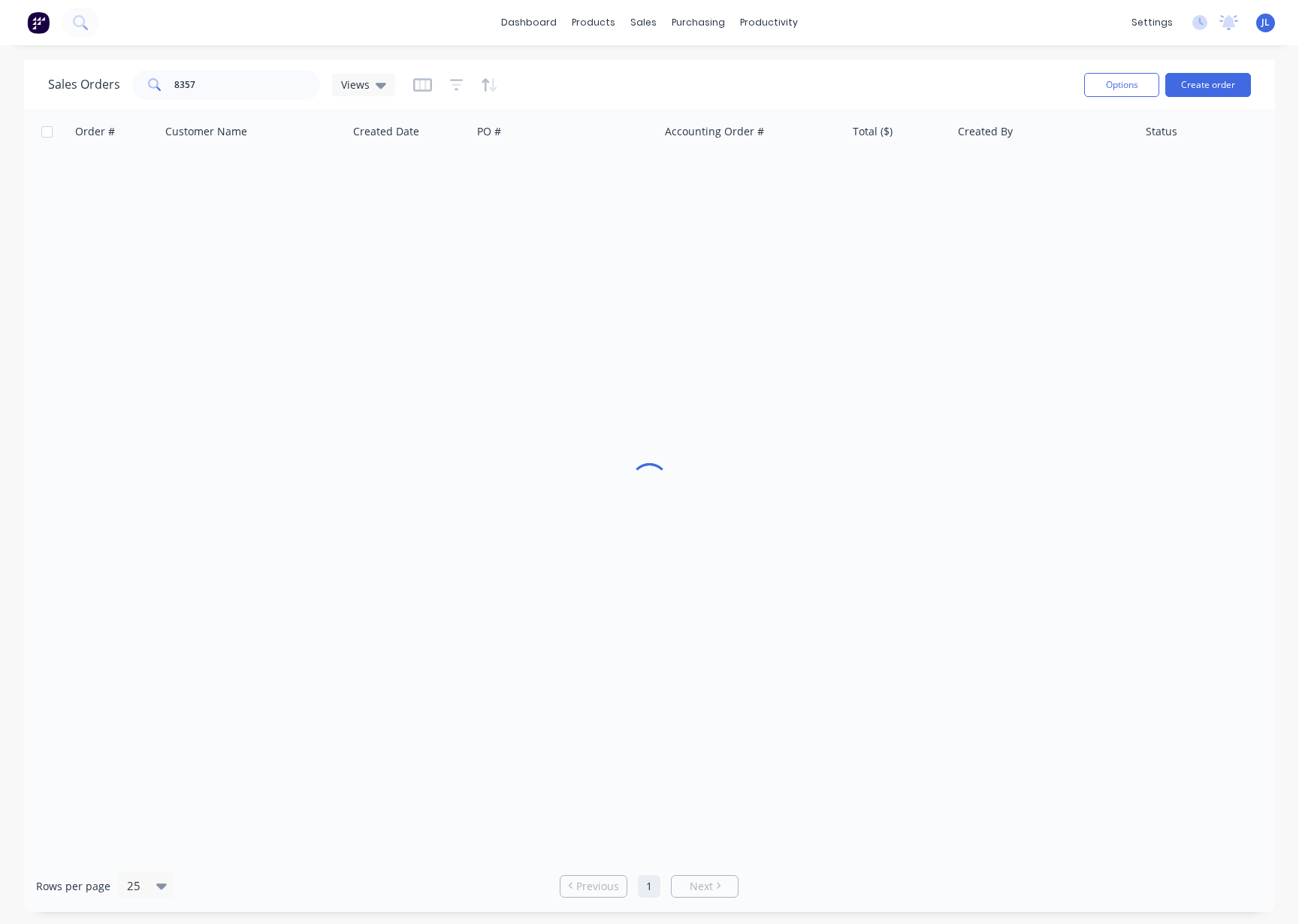
click at [267, 70] on div "8357" at bounding box center [226, 84] width 188 height 30
